Goal: Task Accomplishment & Management: Use online tool/utility

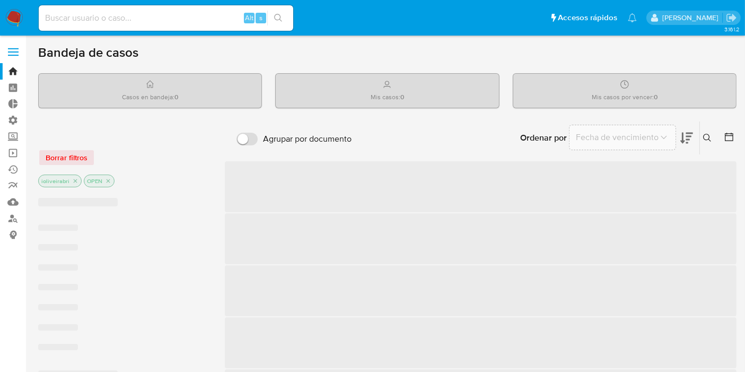
click at [18, 47] on label at bounding box center [13, 52] width 27 height 22
click at [0, 0] on input "checkbox" at bounding box center [0, 0] width 0 height 0
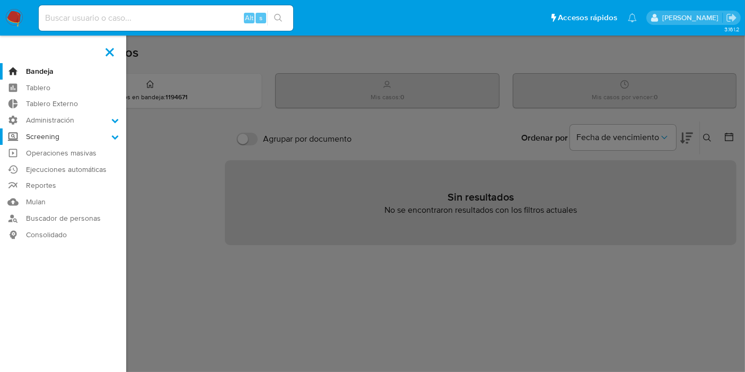
click at [66, 135] on label "Screening" at bounding box center [63, 136] width 126 height 16
click at [0, 0] on input "Screening" at bounding box center [0, 0] width 0 height 0
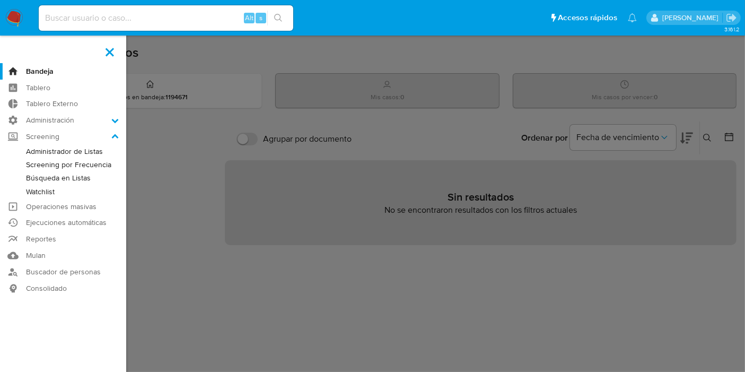
click at [59, 182] on link "Búsqueda en Listas" at bounding box center [63, 177] width 126 height 13
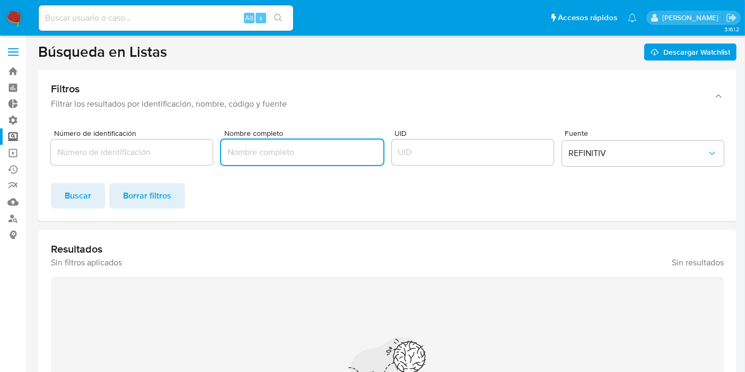
click at [230, 154] on input "Nombre completo" at bounding box center [302, 152] width 162 height 14
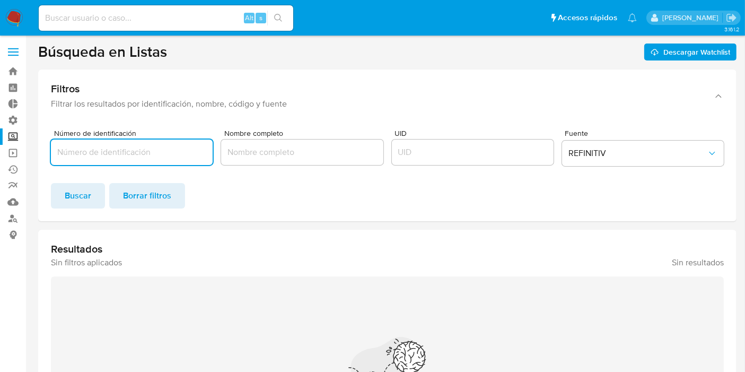
click at [178, 155] on input "Número de identificación" at bounding box center [132, 152] width 162 height 14
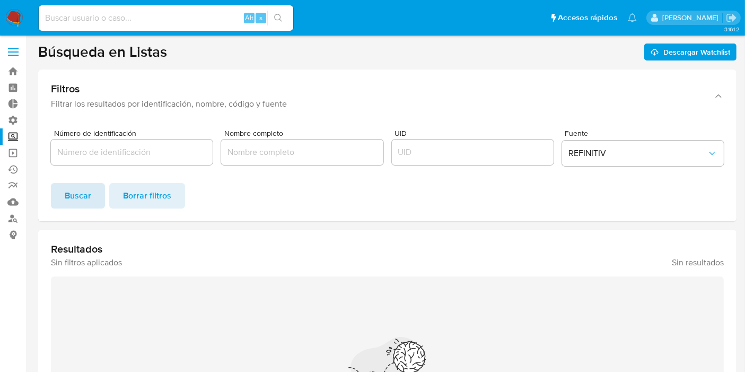
click at [70, 205] on span "Buscar" at bounding box center [78, 195] width 27 height 23
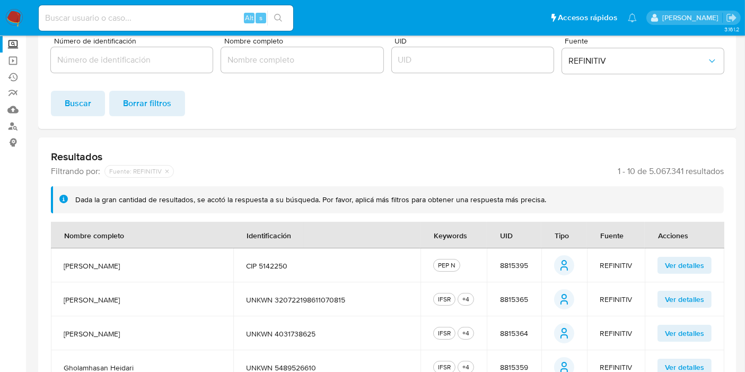
scroll to position [94, 0]
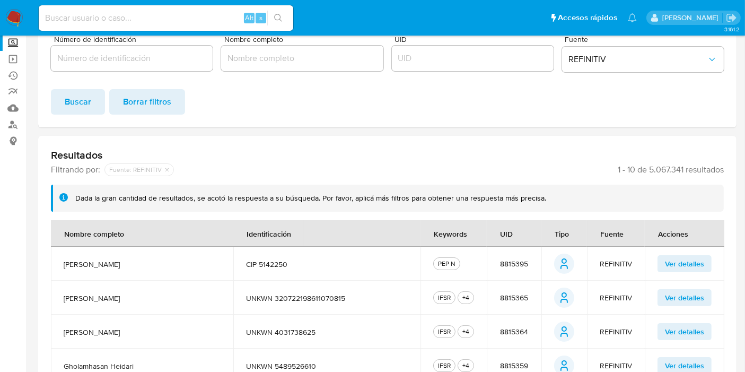
click at [502, 75] on div "UID" at bounding box center [473, 56] width 162 height 41
click at [506, 264] on span "8815395" at bounding box center [514, 264] width 28 height 10
click at [477, 50] on div at bounding box center [473, 58] width 162 height 25
drag, startPoint x: 477, startPoint y: 50, endPoint x: 473, endPoint y: 54, distance: 5.7
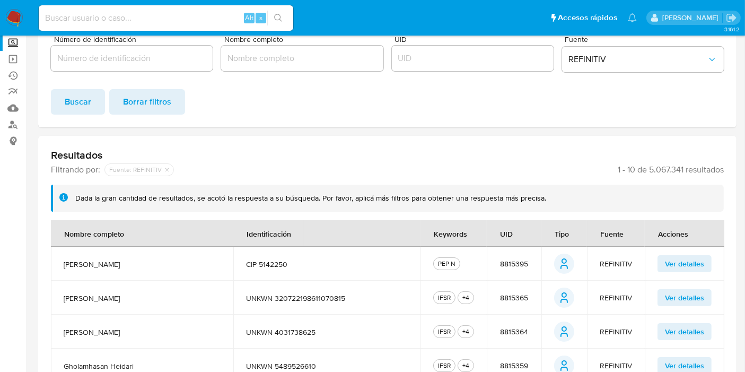
click at [473, 54] on div at bounding box center [473, 58] width 162 height 25
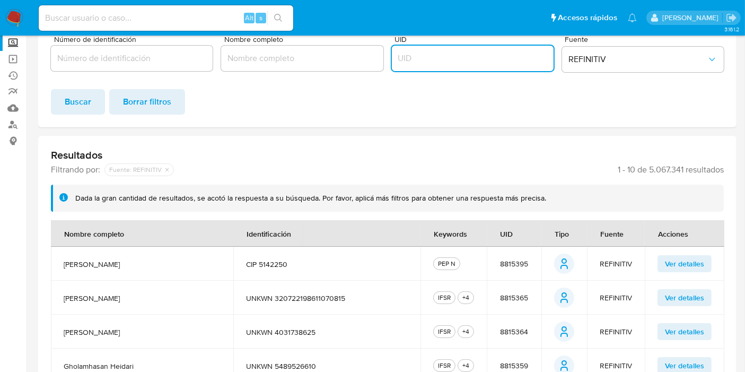
click at [473, 54] on input "UID" at bounding box center [473, 58] width 162 height 14
paste input "8815395"
click at [68, 104] on span "Buscar" at bounding box center [78, 101] width 27 height 23
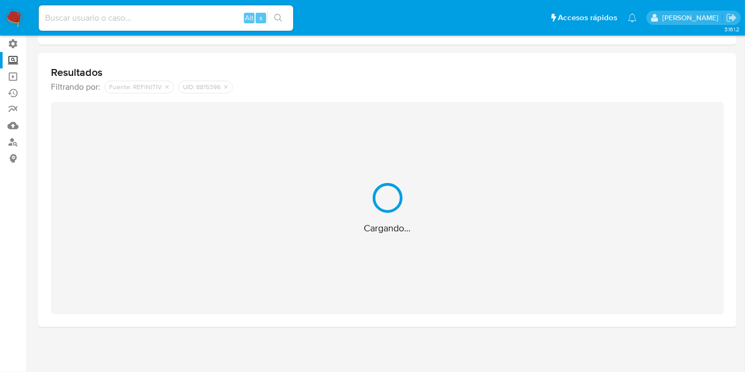
scroll to position [75, 0]
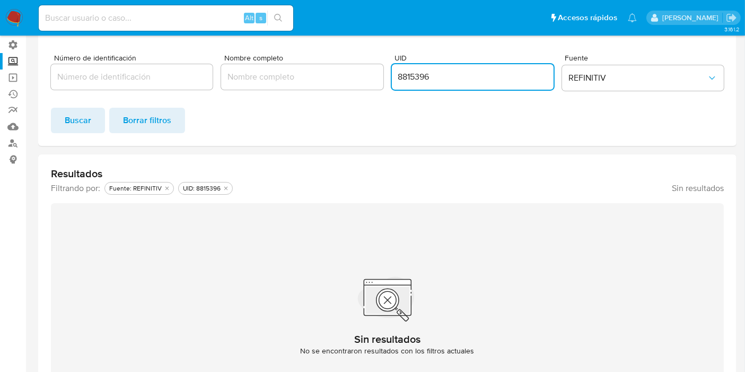
click at [434, 75] on input "8815396" at bounding box center [473, 77] width 162 height 14
click at [78, 120] on span "Buscar" at bounding box center [78, 120] width 27 height 23
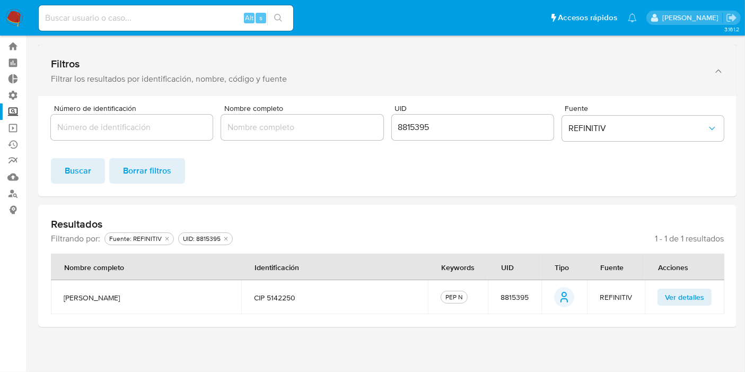
scroll to position [24, 0]
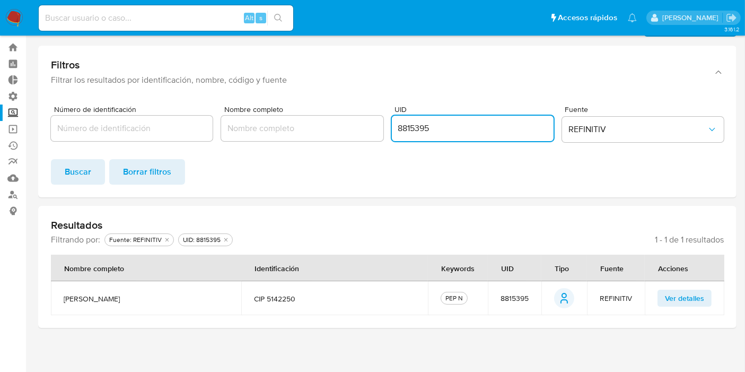
click at [445, 126] on input "8815395" at bounding box center [473, 128] width 162 height 14
click button "Buscar" at bounding box center [78, 171] width 54 height 25
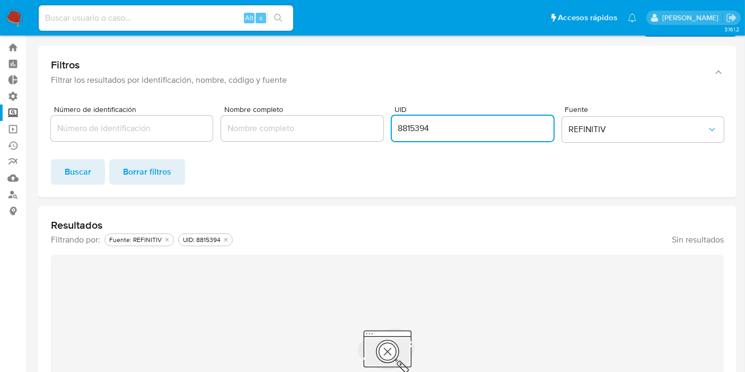
click at [442, 131] on input "8815394" at bounding box center [473, 128] width 162 height 14
click button "Buscar" at bounding box center [78, 171] width 54 height 25
click at [442, 131] on input "8815393" at bounding box center [473, 128] width 162 height 14
click button "Buscar" at bounding box center [78, 171] width 54 height 25
click at [448, 122] on input "8815392" at bounding box center [473, 128] width 162 height 14
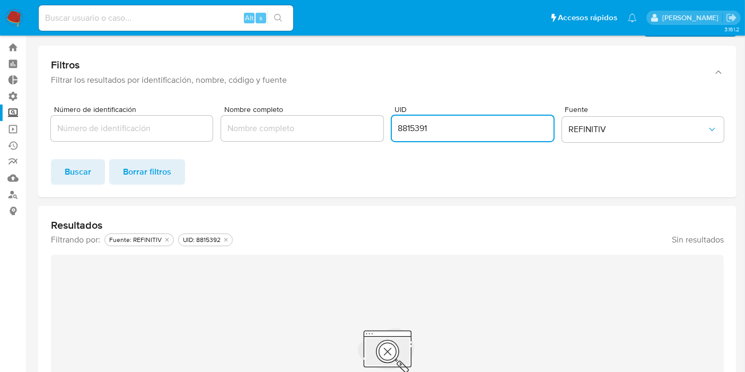
click button "Buscar" at bounding box center [78, 171] width 54 height 25
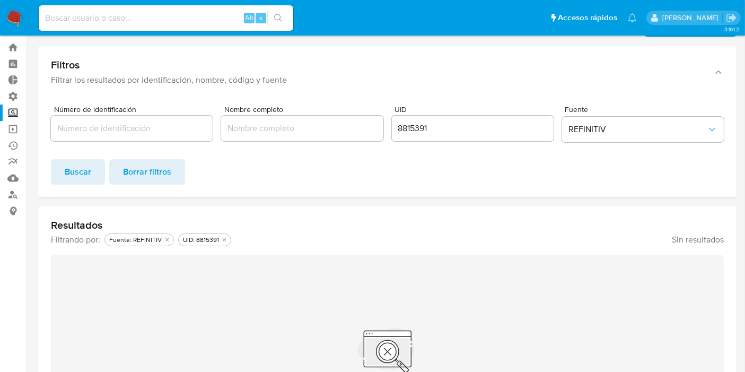
click at [78, 167] on span "Buscar" at bounding box center [78, 171] width 27 height 23
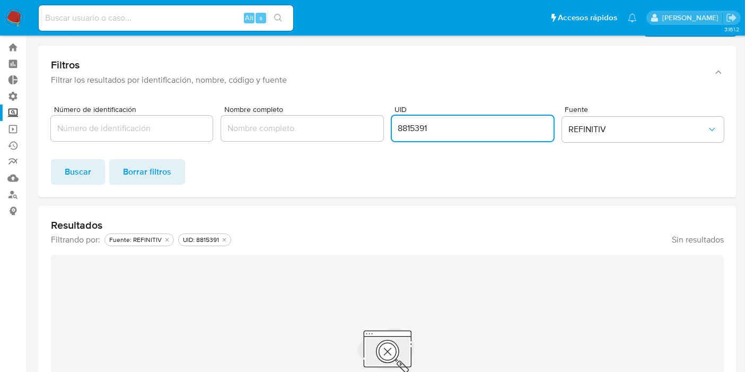
click at [469, 127] on input "8815391" at bounding box center [473, 128] width 162 height 14
type input "8815395"
click button "Buscar" at bounding box center [78, 171] width 54 height 25
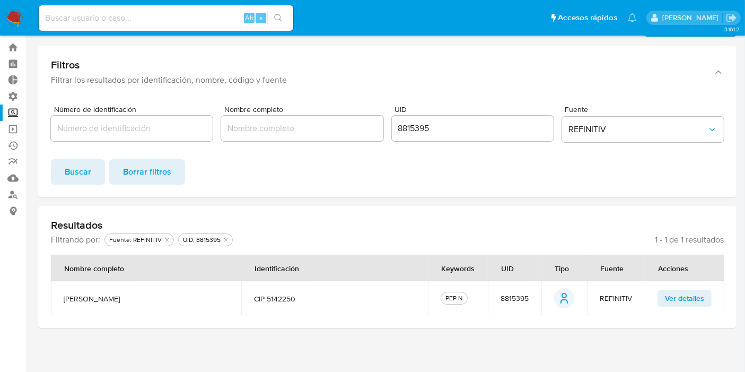
click at [677, 298] on span "Ver detalles" at bounding box center [684, 298] width 39 height 15
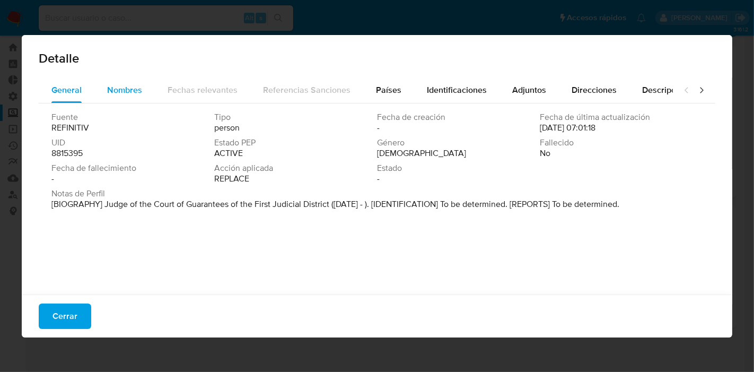
click at [127, 90] on span "Nombres" at bounding box center [124, 90] width 35 height 12
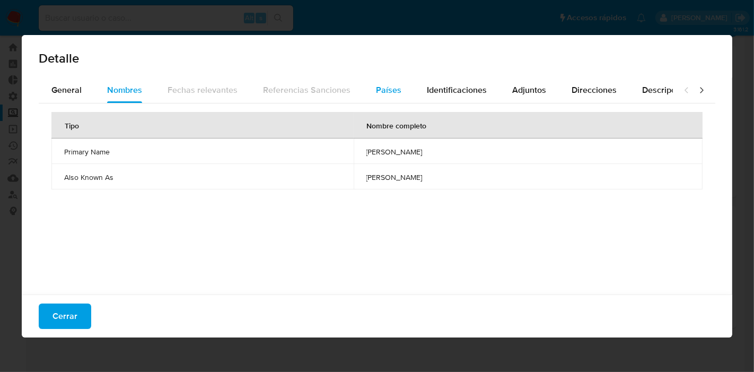
click at [369, 94] on button "Países" at bounding box center [388, 89] width 51 height 25
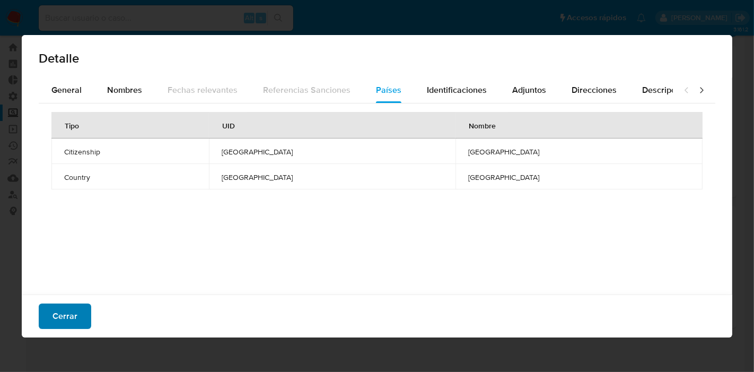
drag, startPoint x: 447, startPoint y: 94, endPoint x: 68, endPoint y: 324, distance: 442.6
click at [68, 324] on div "Detalle General Nombres Fechas relevantes Referencias Sanciones Países Identifi…" at bounding box center [377, 186] width 711 height 302
click at [68, 324] on span "Cerrar" at bounding box center [65, 315] width 25 height 23
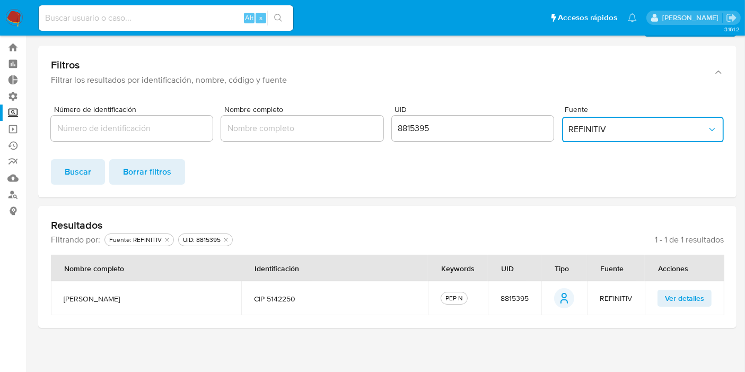
click at [607, 130] on span "REFINITIV" at bounding box center [638, 129] width 138 height 11
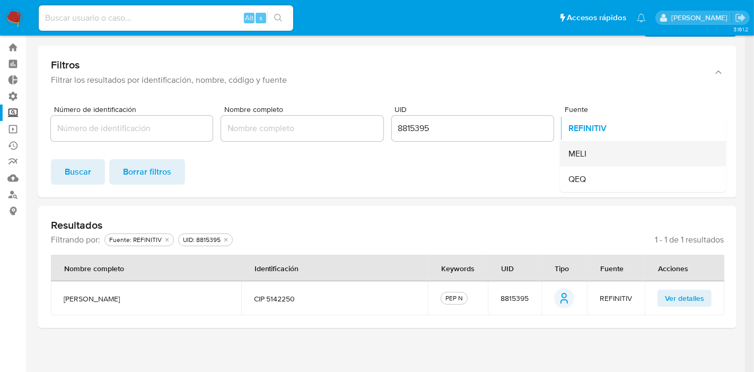
click at [597, 149] on div "MELI" at bounding box center [640, 153] width 143 height 25
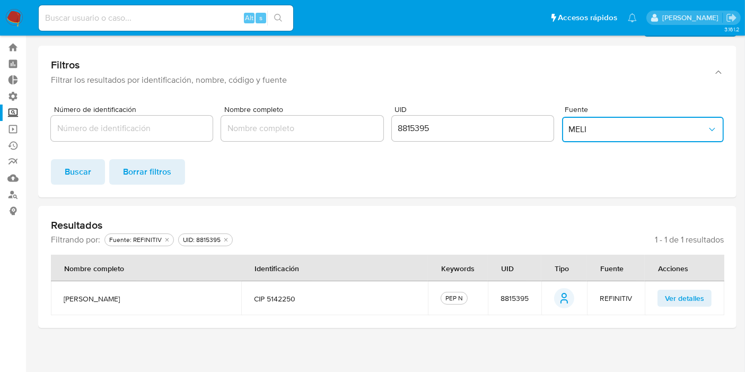
click at [420, 132] on input "8815395" at bounding box center [473, 128] width 162 height 14
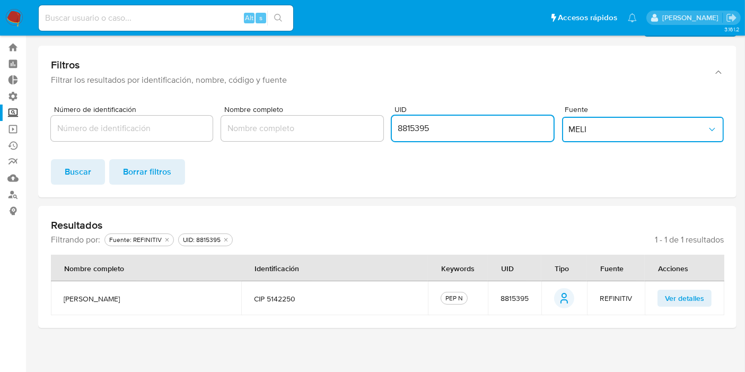
click at [420, 132] on input "8815395" at bounding box center [473, 128] width 162 height 14
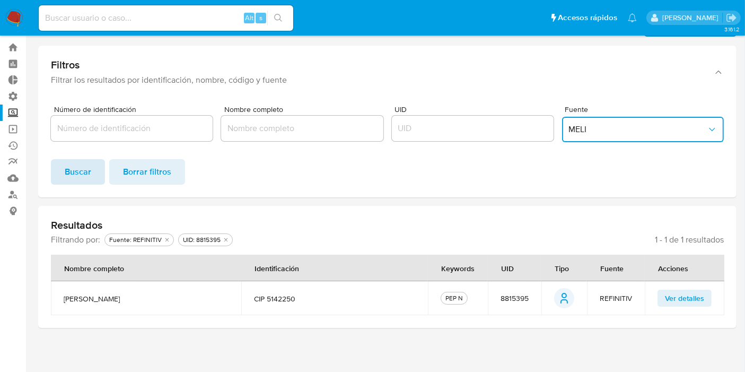
click at [72, 169] on span "Buscar" at bounding box center [78, 171] width 27 height 23
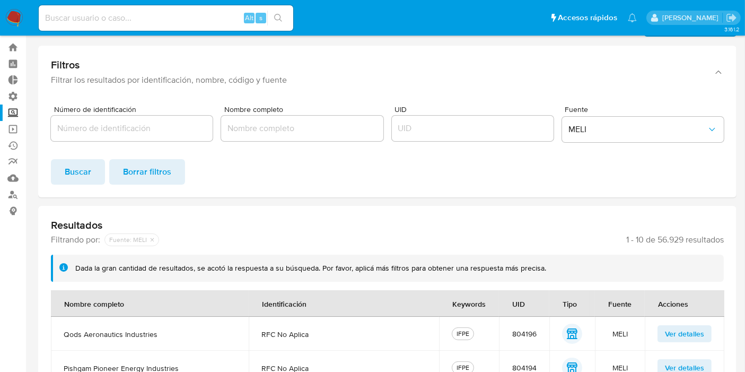
click at [320, 194] on div "Número de identificación Nombre completo UID Fuente MELI Buscar Borrar filtros" at bounding box center [387, 147] width 699 height 100
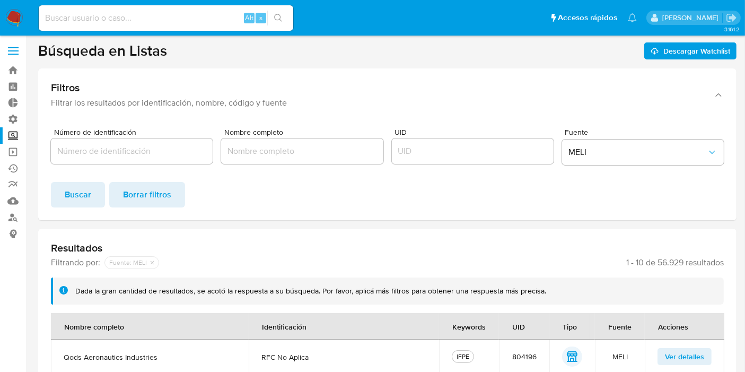
scroll to position [0, 0]
